Goal: Task Accomplishment & Management: Use online tool/utility

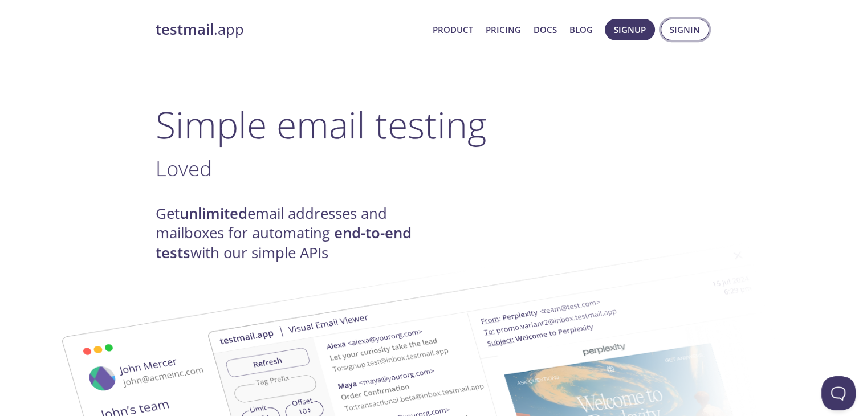
click at [688, 28] on span "Signin" at bounding box center [685, 29] width 30 height 15
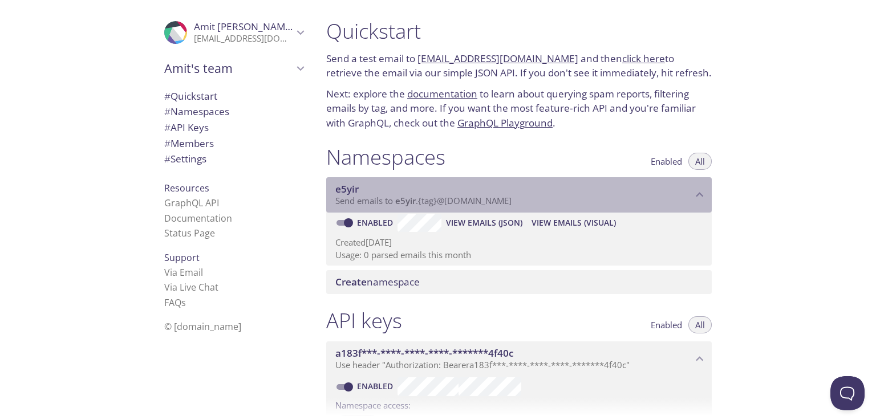
click at [698, 190] on icon "e5yir namespace" at bounding box center [699, 195] width 15 height 15
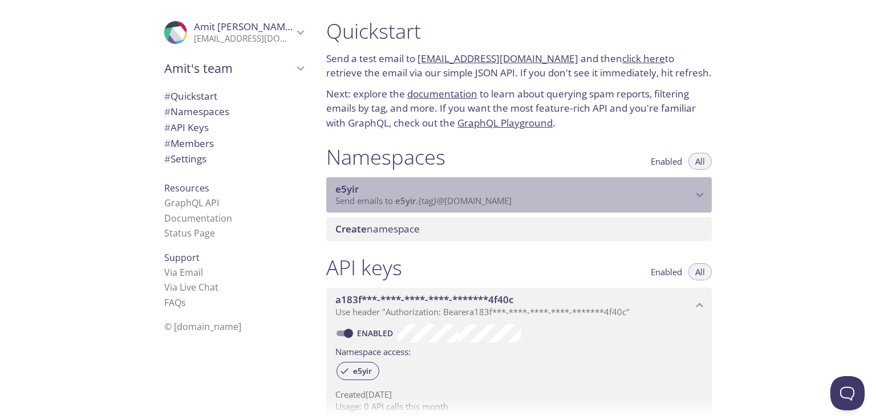
click at [698, 190] on icon "e5yir namespace" at bounding box center [699, 195] width 15 height 15
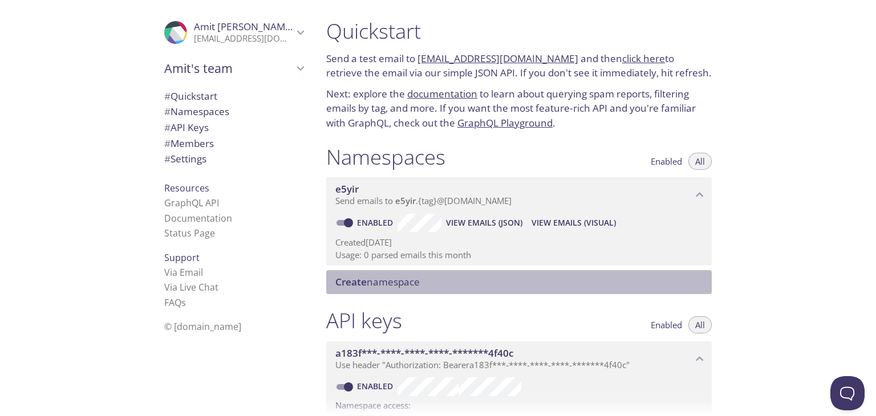
click at [417, 284] on span "Create namespace" at bounding box center [377, 281] width 84 height 13
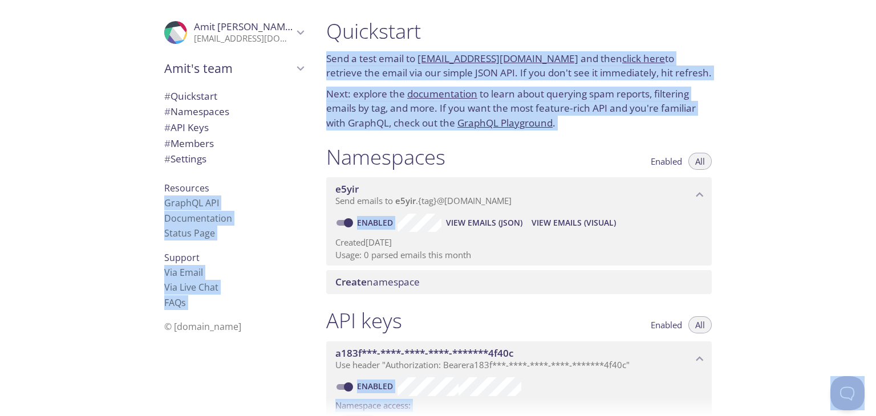
scroll to position [114, 0]
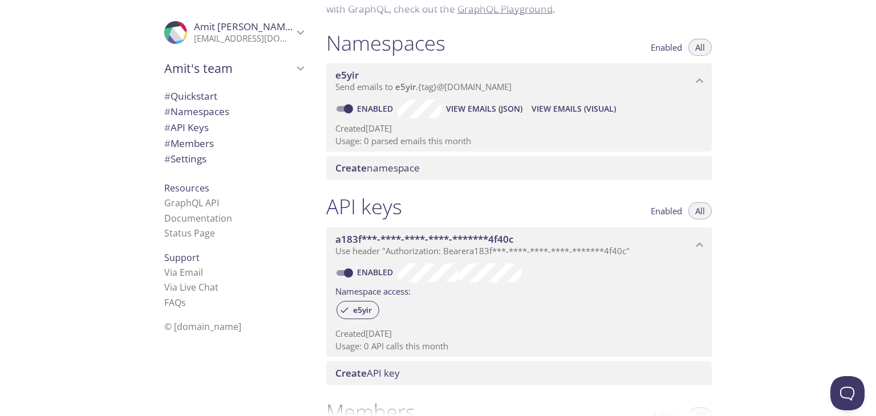
click at [552, 301] on div "e5yir" at bounding box center [518, 311] width 367 height 25
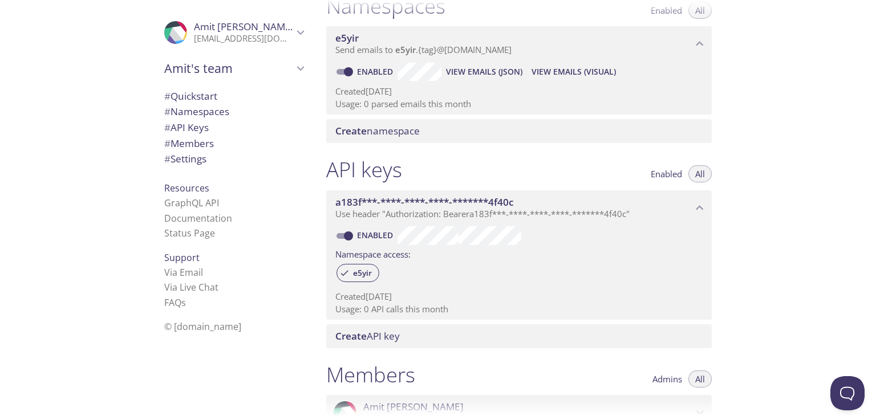
scroll to position [171, 0]
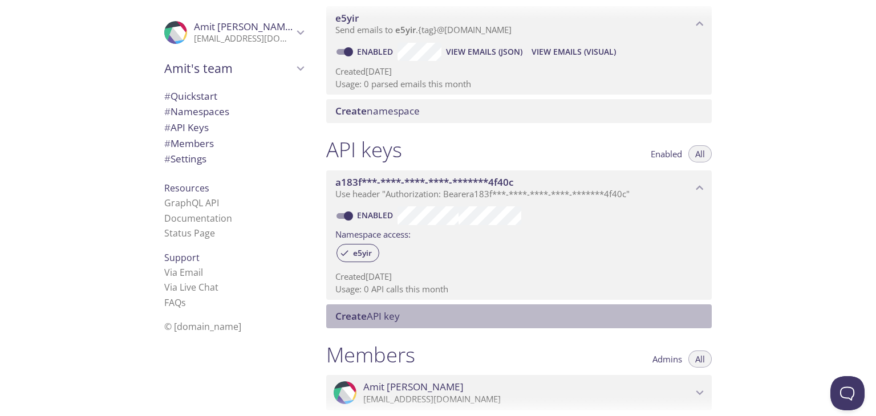
click at [481, 321] on span "Create API key" at bounding box center [521, 316] width 372 height 13
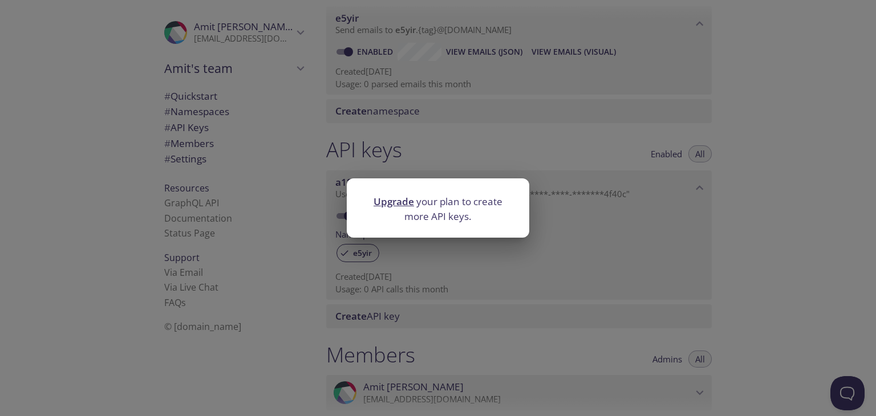
click at [583, 300] on div "Upgrade your plan to create more API keys." at bounding box center [438, 208] width 876 height 416
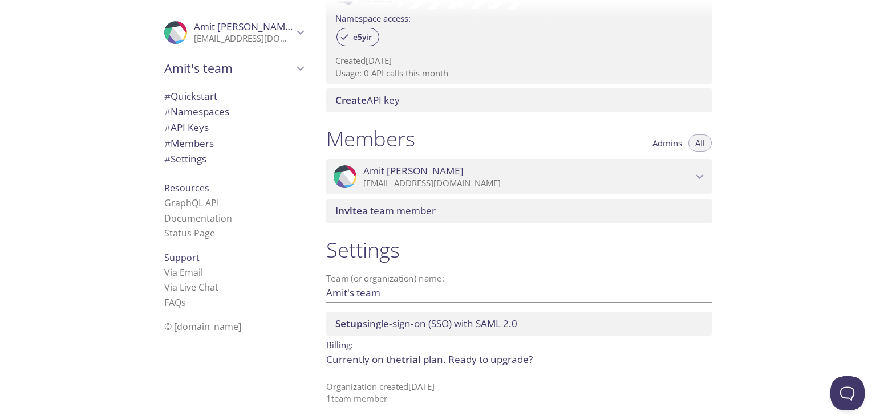
scroll to position [394, 0]
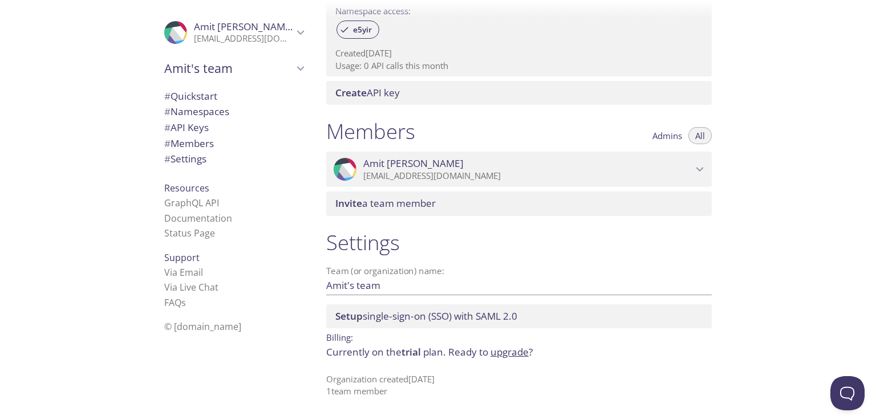
click at [187, 96] on span "# Quickstart" at bounding box center [190, 95] width 53 height 13
